Goal: Transaction & Acquisition: Purchase product/service

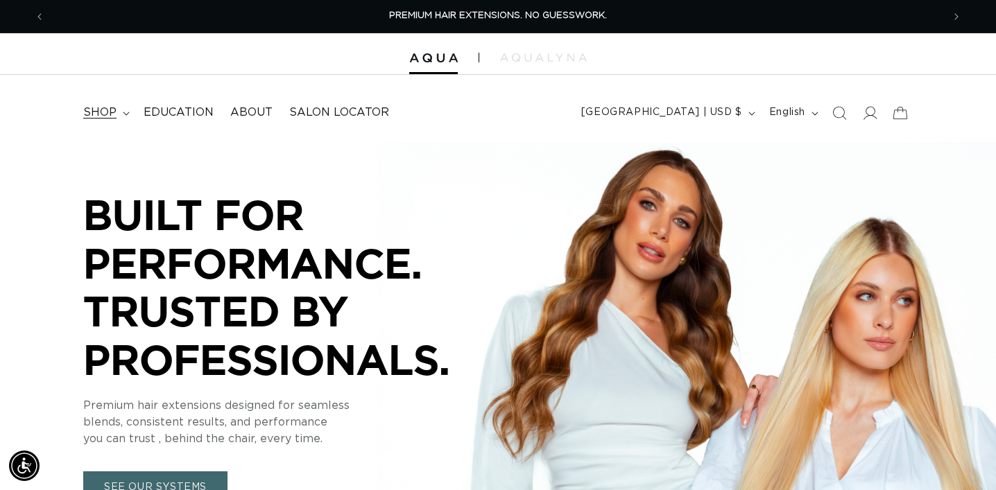
click at [99, 109] on span "shop" at bounding box center [99, 112] width 33 height 15
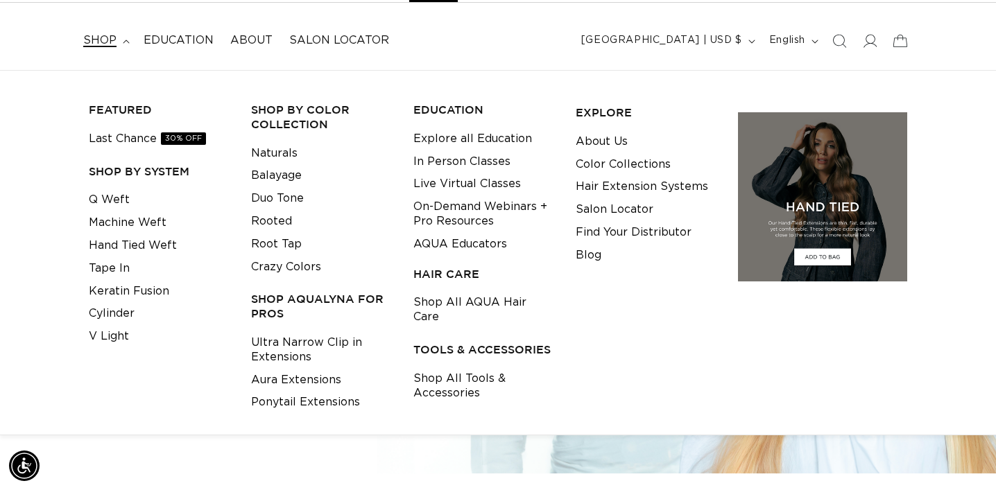
scroll to position [0, 1795]
click at [465, 299] on link "Shop All AQUA Hair Care" at bounding box center [483, 309] width 141 height 37
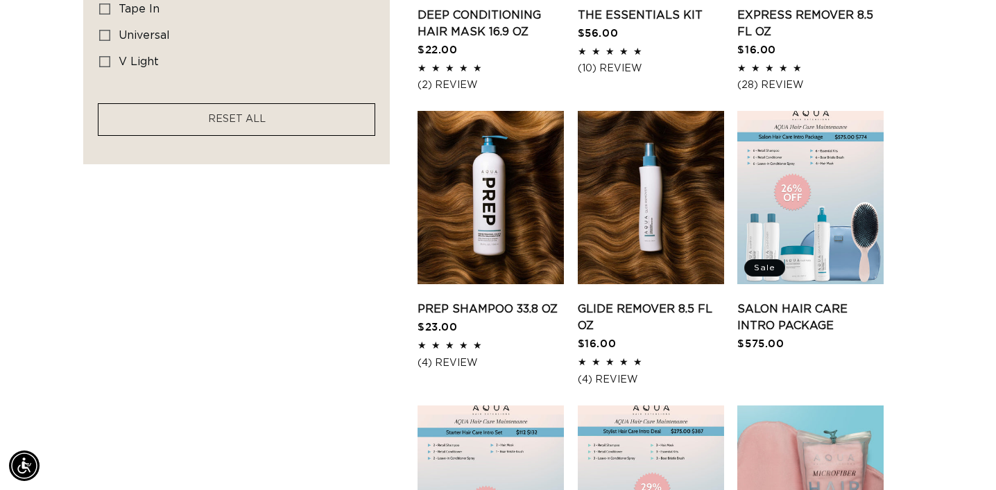
scroll to position [0, 1795]
